Goal: Information Seeking & Learning: Learn about a topic

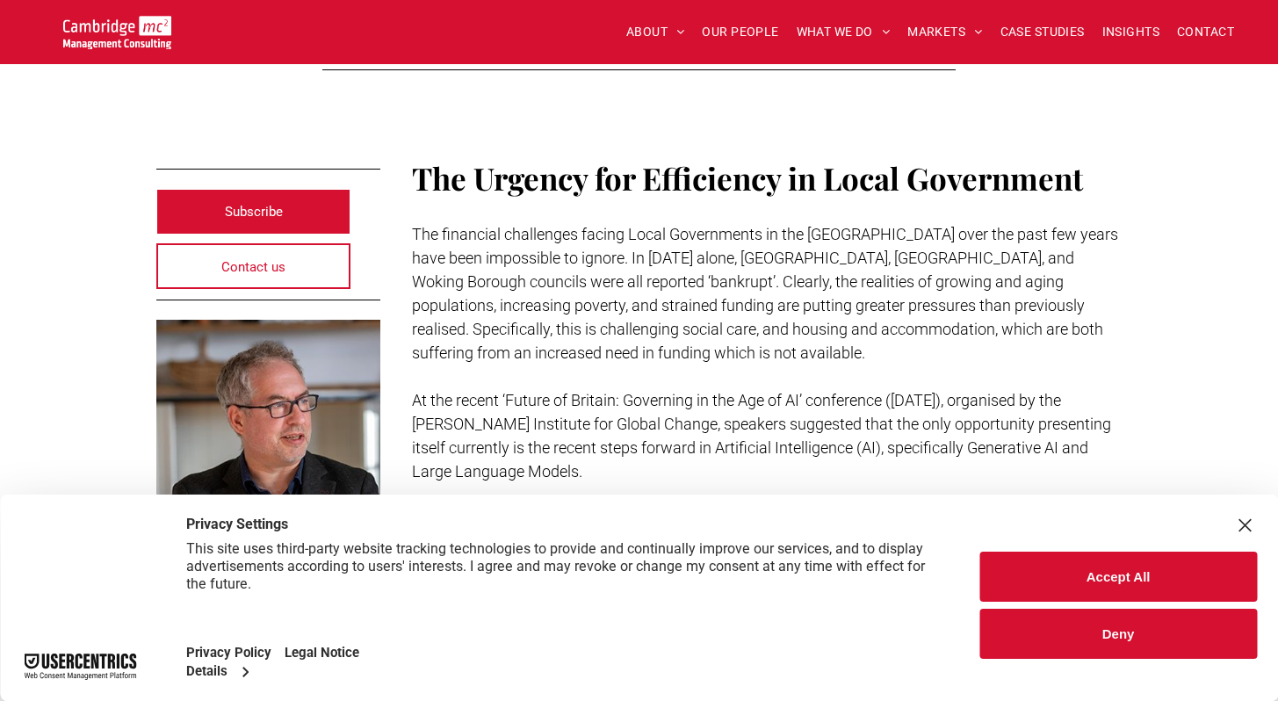
scroll to position [481, 0]
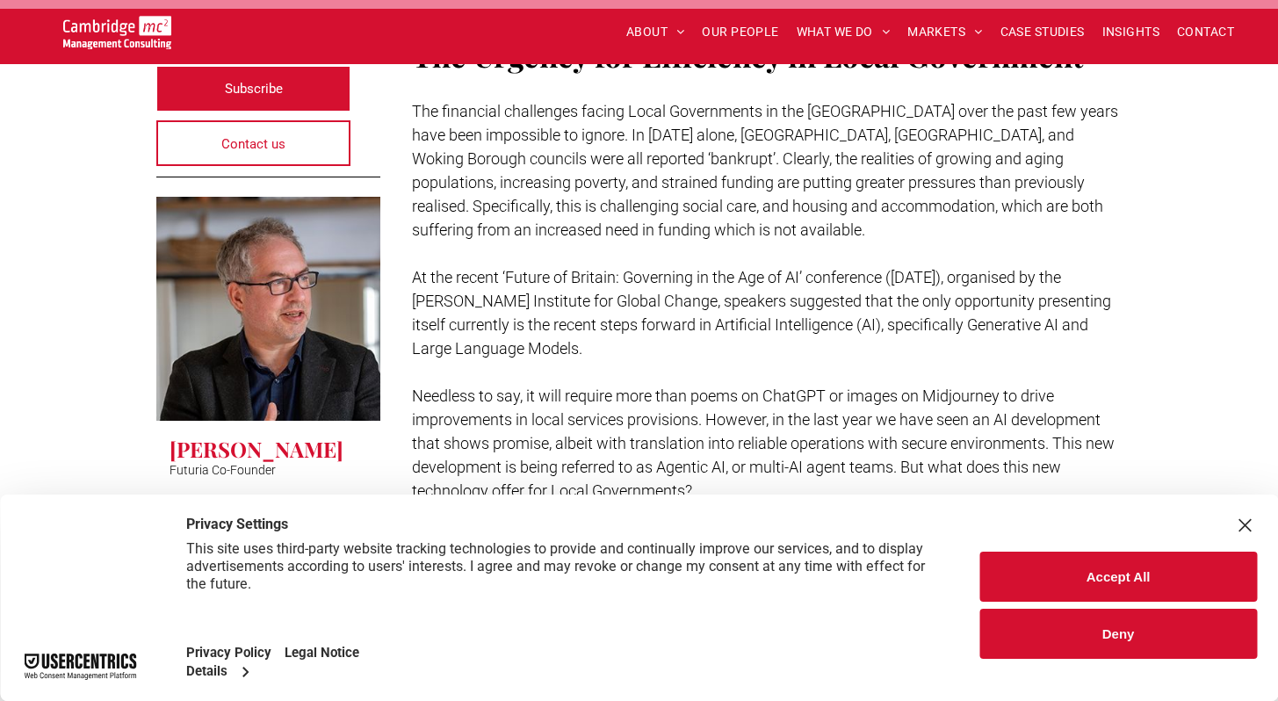
click at [1040, 654] on button "Deny" at bounding box center [1119, 634] width 278 height 50
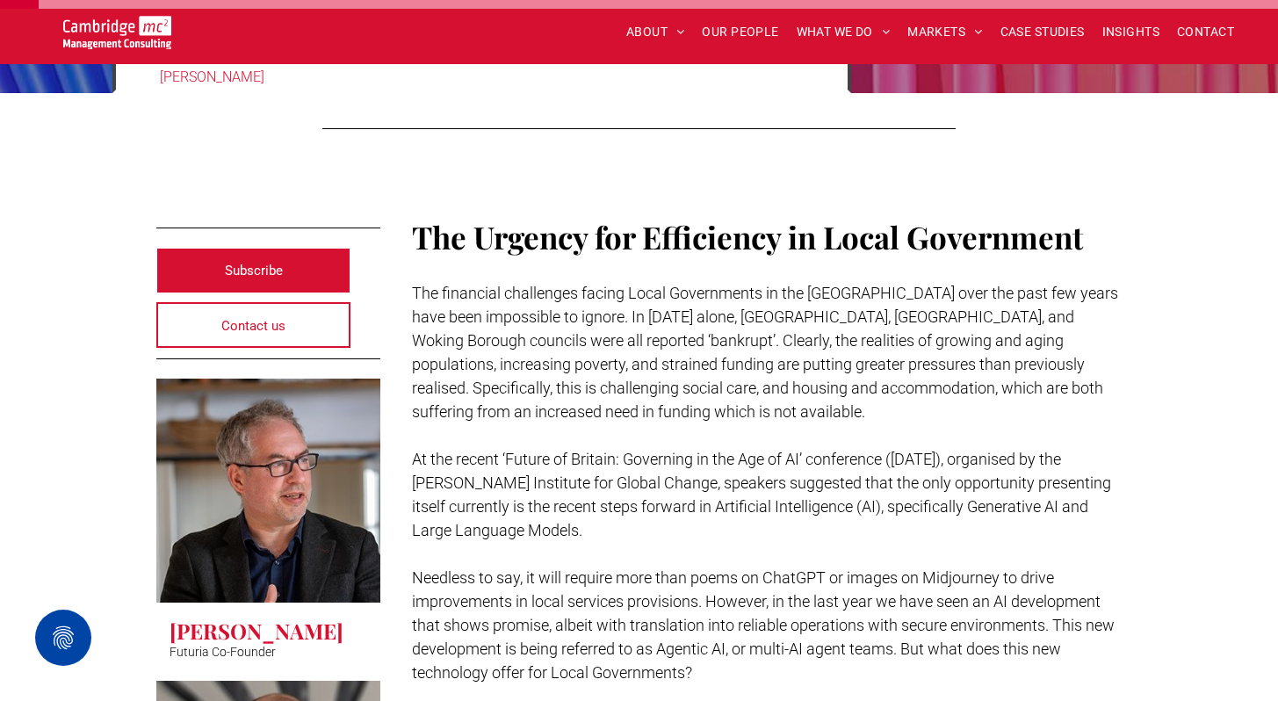
click at [173, 395] on link at bounding box center [268, 491] width 224 height 224
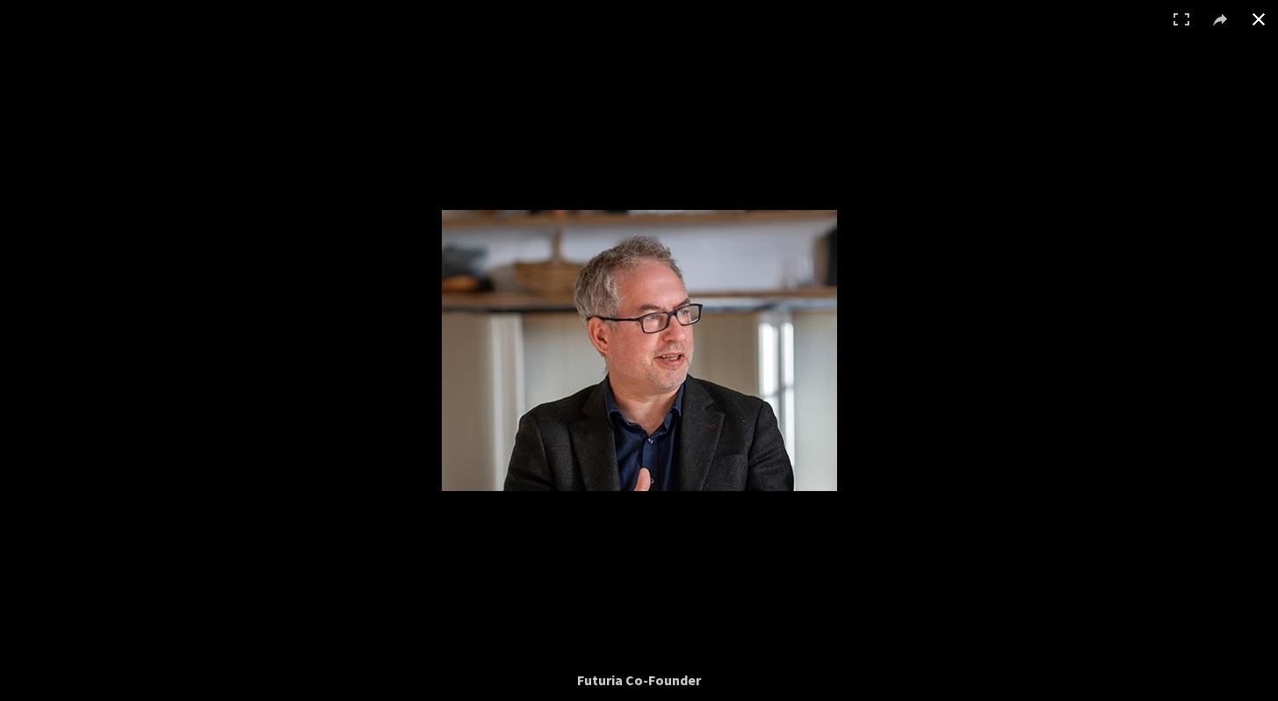
click at [1256, 17] on button at bounding box center [1259, 19] width 39 height 39
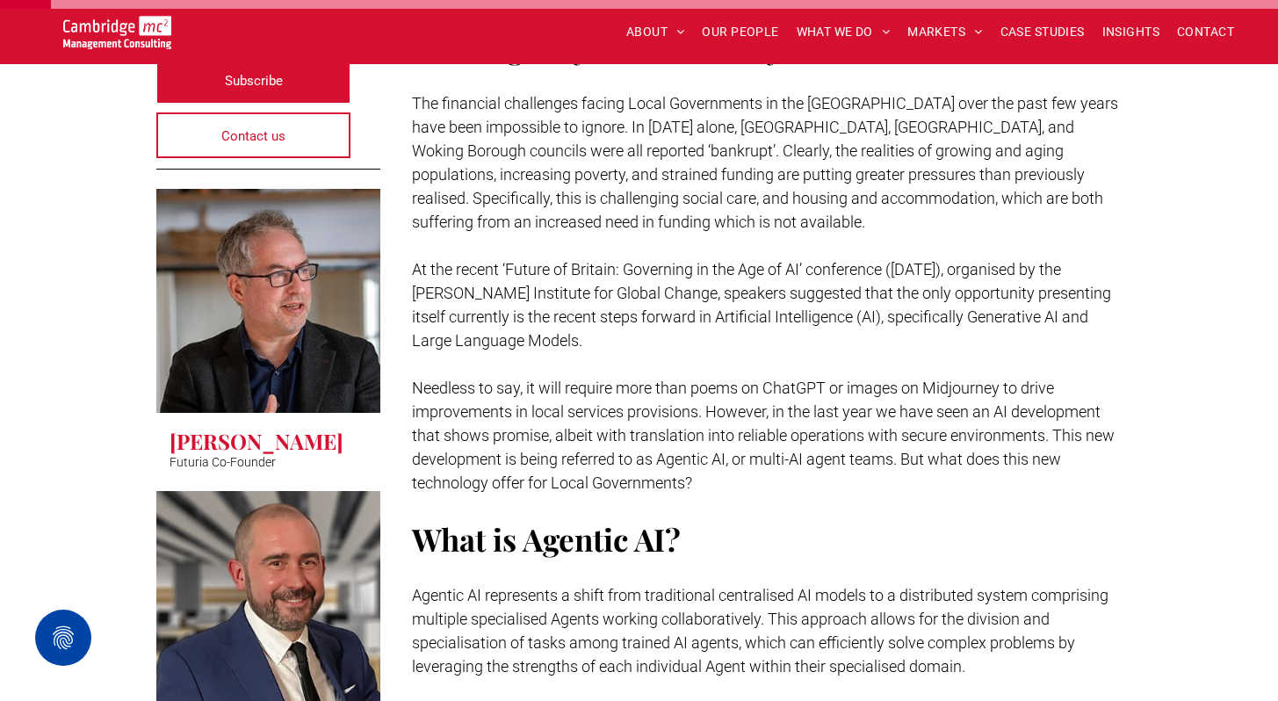
scroll to position [373, 0]
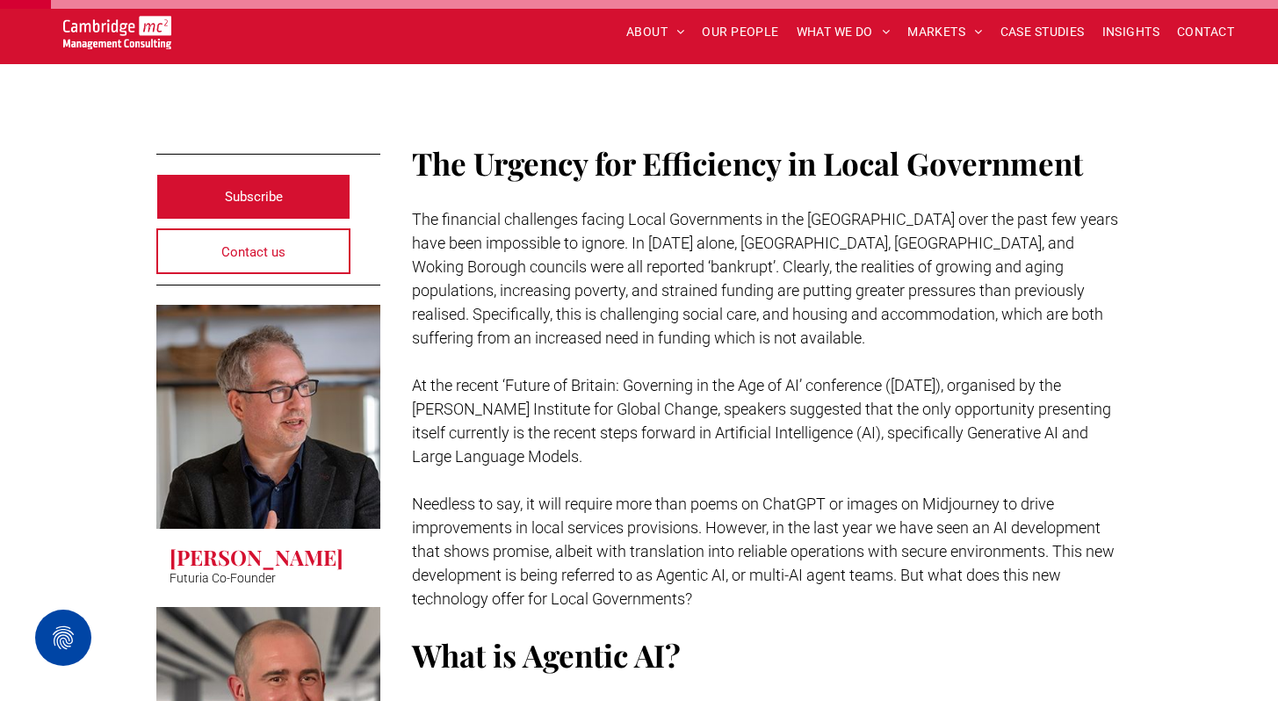
click at [192, 578] on p "Futuria Co-Founder" at bounding box center [223, 578] width 106 height 14
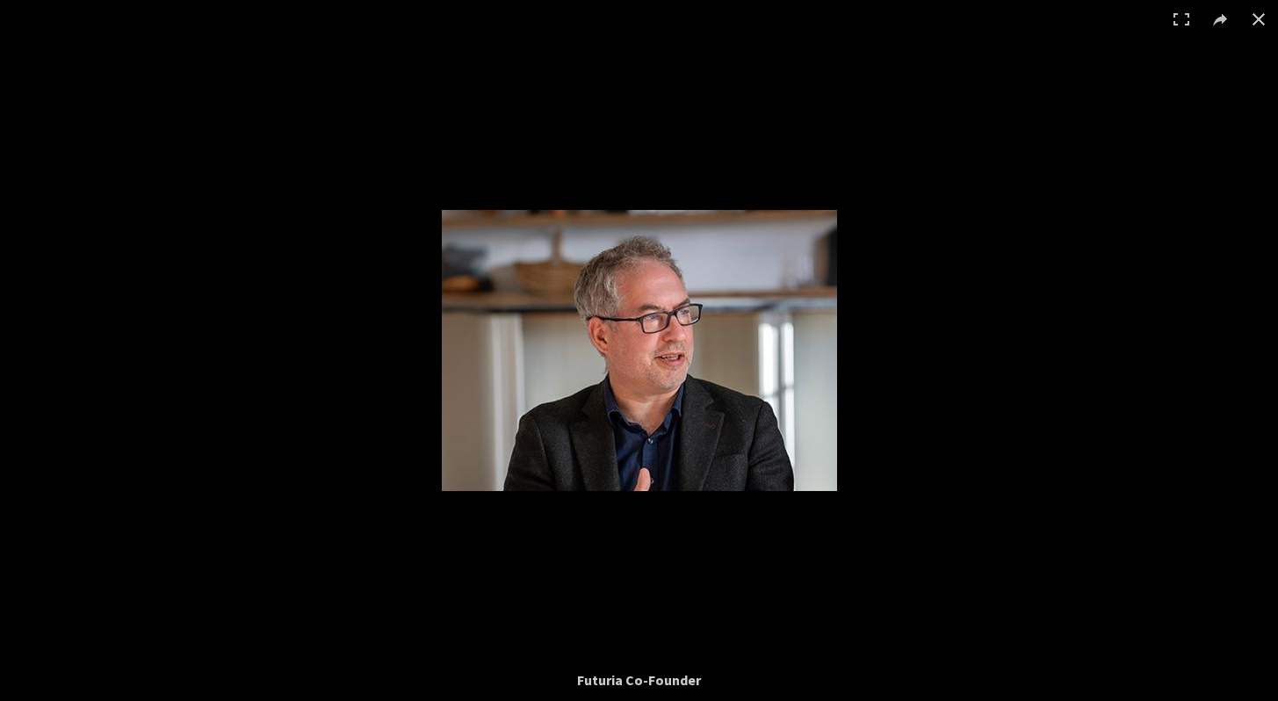
click at [684, 365] on img at bounding box center [639, 350] width 395 height 281
